Goal: Information Seeking & Learning: Check status

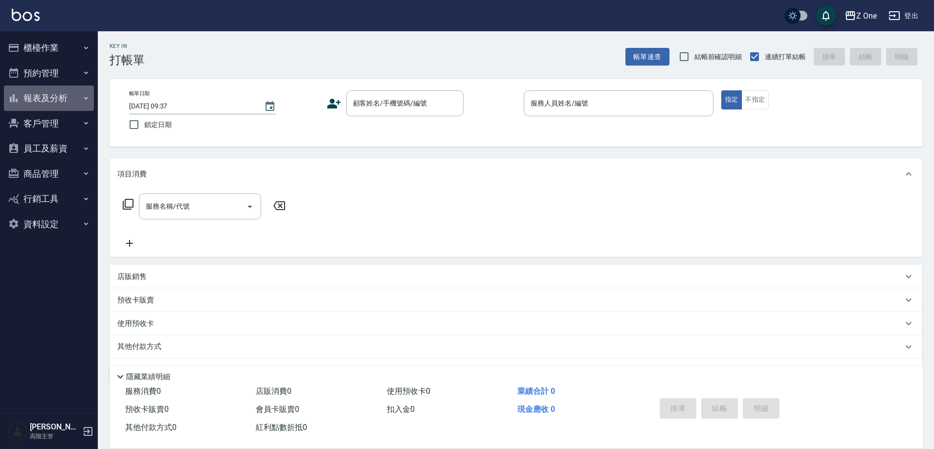
click at [54, 94] on button "報表及分析" at bounding box center [49, 98] width 90 height 25
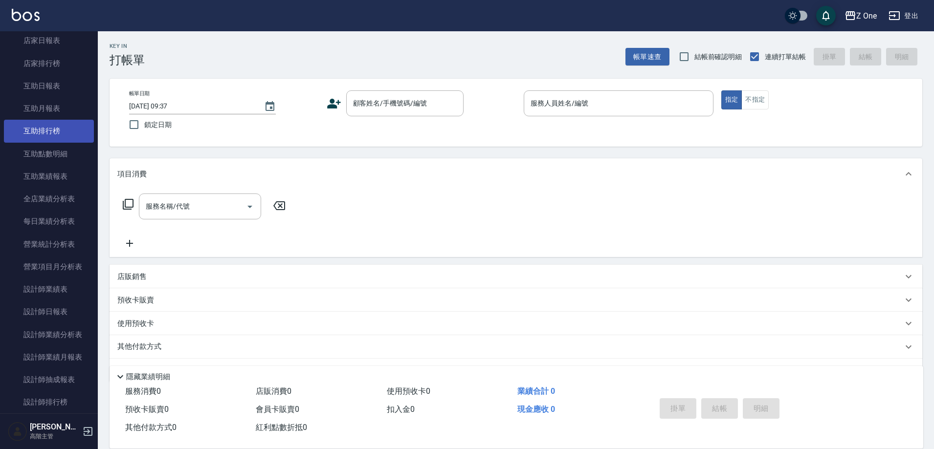
scroll to position [196, 0]
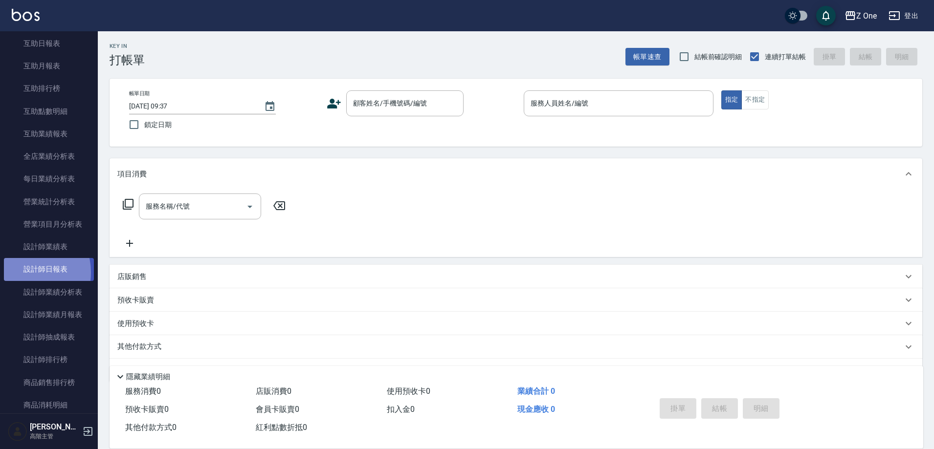
click at [23, 272] on link "設計師日報表" at bounding box center [49, 269] width 90 height 22
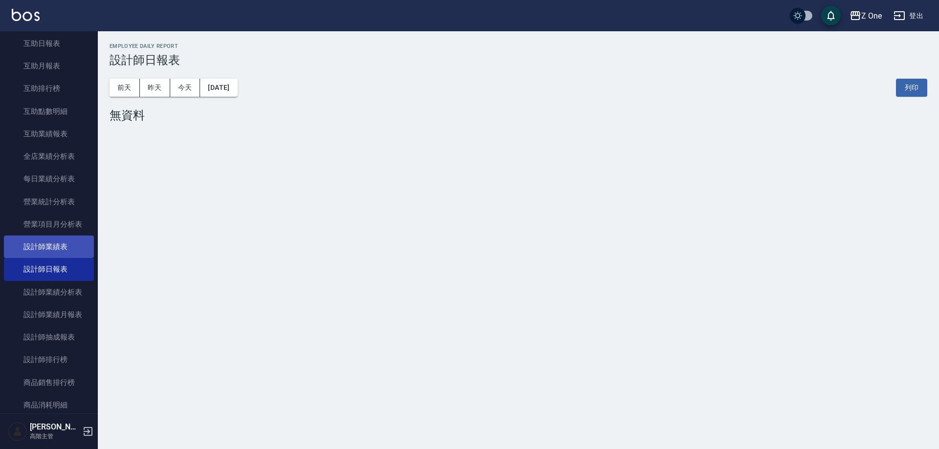
click at [46, 243] on link "設計師業績表" at bounding box center [49, 247] width 90 height 22
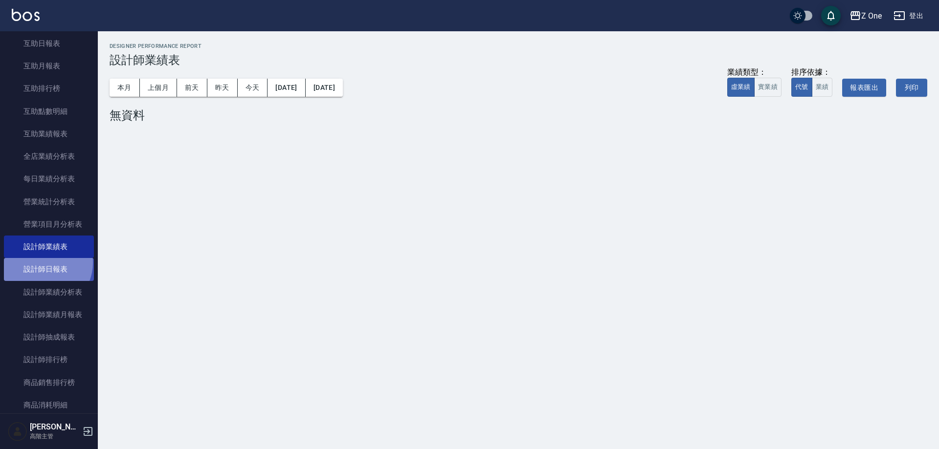
click at [43, 263] on link "設計師日報表" at bounding box center [49, 269] width 90 height 22
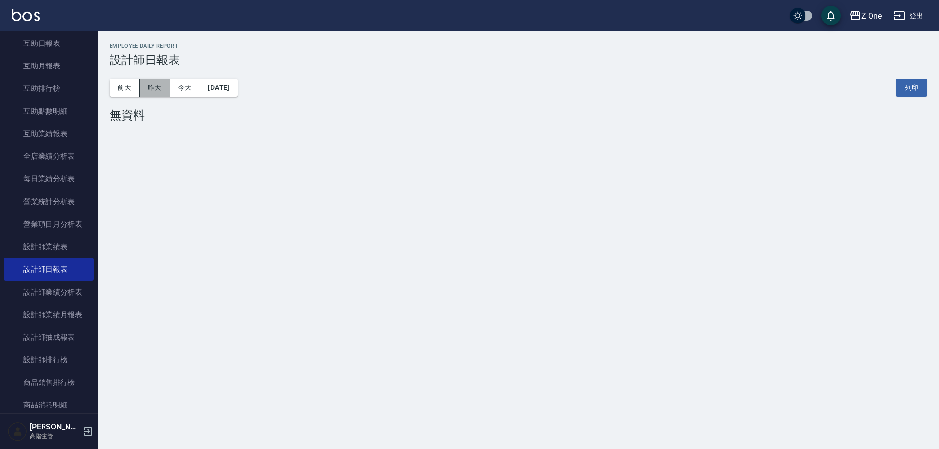
click at [155, 90] on button "昨天" at bounding box center [155, 88] width 30 height 18
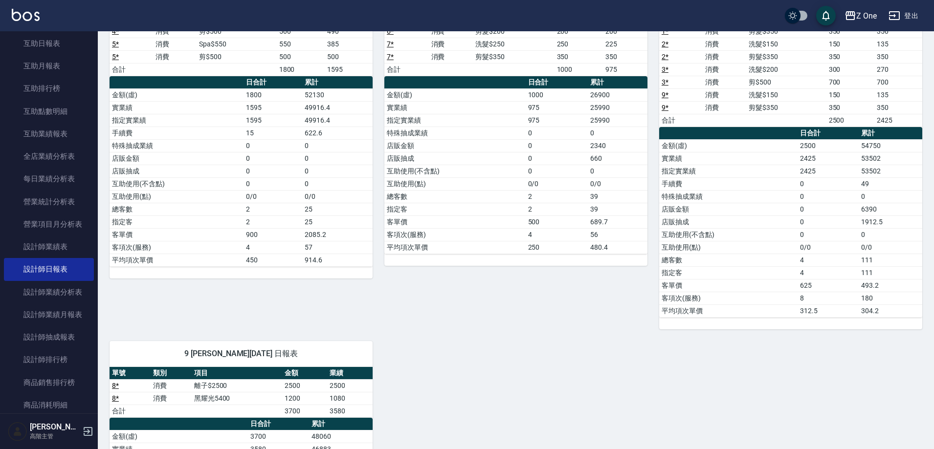
scroll to position [147, 0]
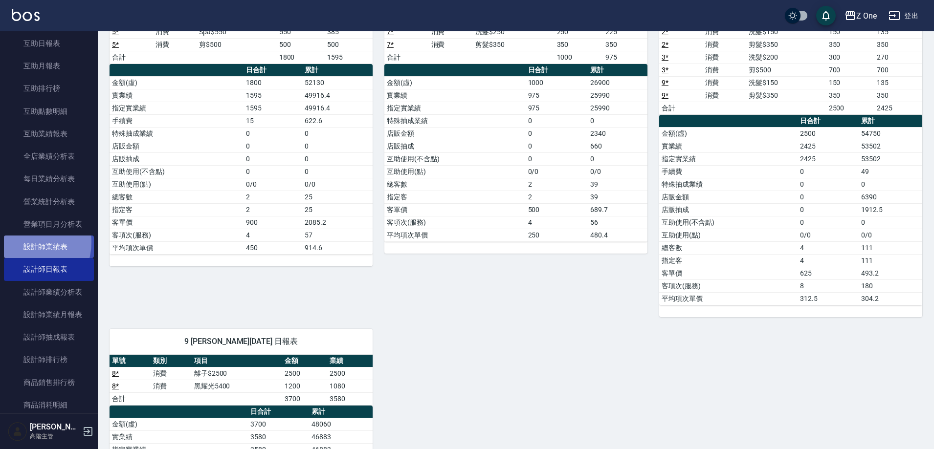
click at [26, 243] on link "設計師業績表" at bounding box center [49, 247] width 90 height 22
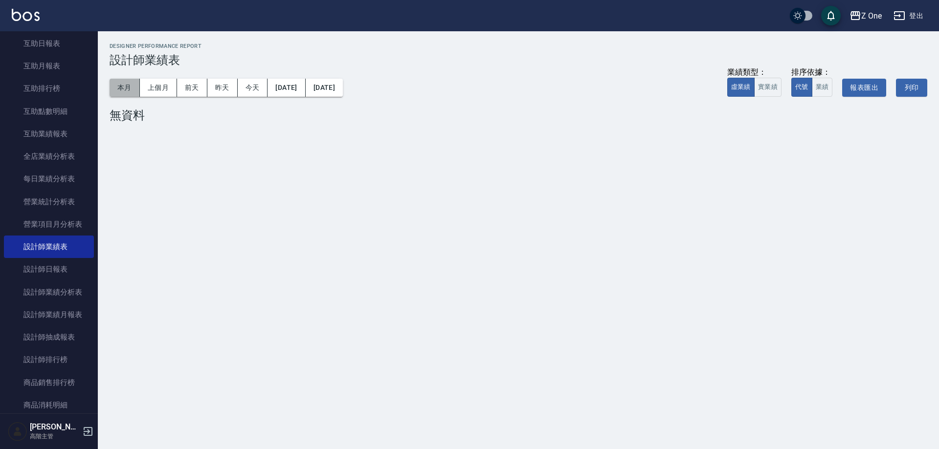
click at [129, 88] on button "本月" at bounding box center [125, 88] width 30 height 18
